Goal: Transaction & Acquisition: Purchase product/service

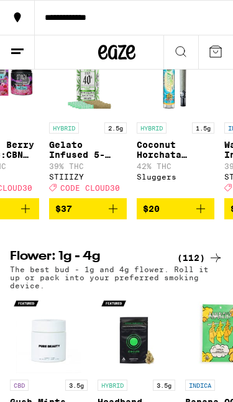
scroll to position [0, 575]
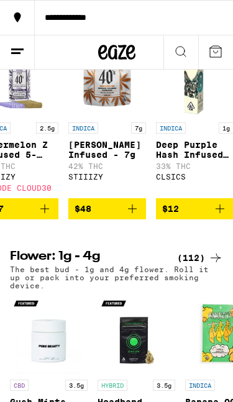
click at [188, 220] on button "$12" at bounding box center [195, 208] width 78 height 21
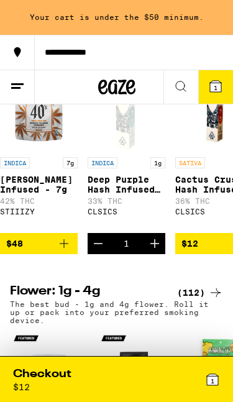
scroll to position [0, 886]
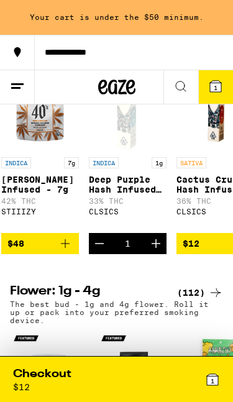
click at [101, 251] on icon "Decrement" at bounding box center [99, 243] width 15 height 15
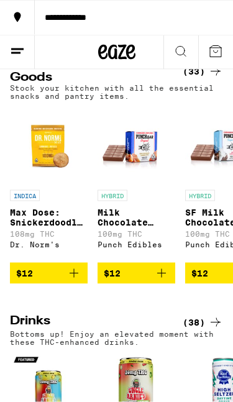
scroll to position [2972, 0]
